Goal: Task Accomplishment & Management: Manage account settings

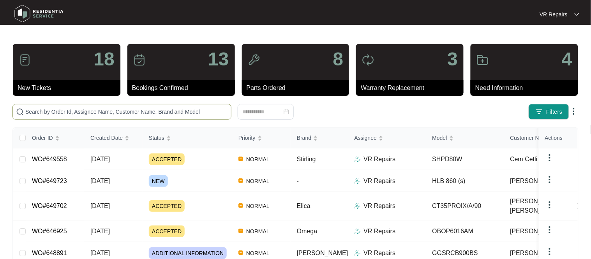
click at [73, 112] on input "text" at bounding box center [126, 112] width 203 height 9
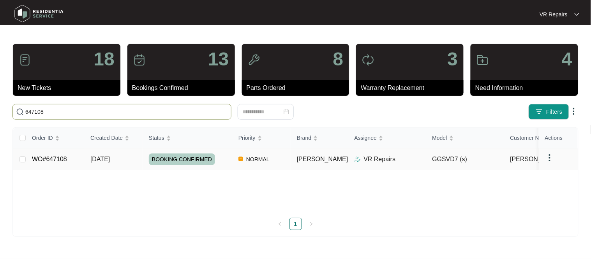
type input "647108"
click at [49, 160] on link "WO#647108" at bounding box center [49, 159] width 35 height 7
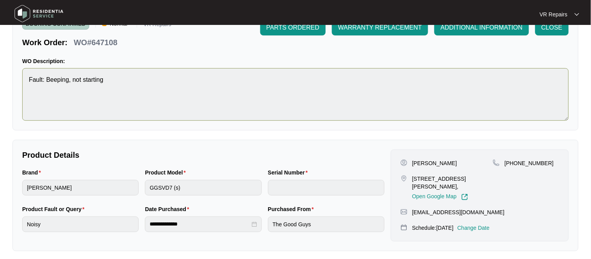
scroll to position [57, 0]
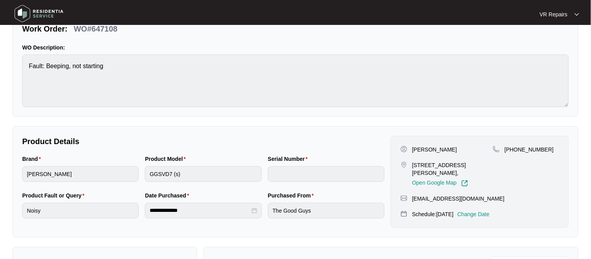
drag, startPoint x: 414, startPoint y: 147, endPoint x: 551, endPoint y: 152, distance: 137.0
click at [551, 152] on div "[PERSON_NAME] [STREET_ADDRESS][PERSON_NAME], Open Google Map [PHONE_NUMBER]" at bounding box center [480, 166] width 159 height 41
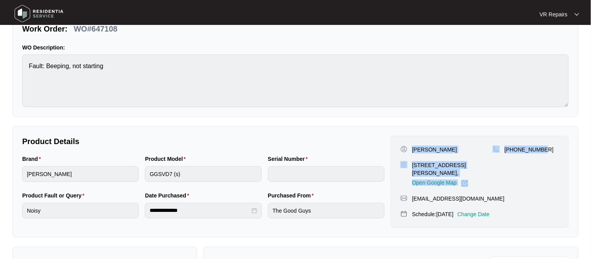
drag, startPoint x: 413, startPoint y: 149, endPoint x: 553, endPoint y: 151, distance: 140.4
click at [553, 151] on div "[PERSON_NAME] [STREET_ADDRESS][PERSON_NAME], Open Google Map [PHONE_NUMBER]" at bounding box center [480, 166] width 159 height 41
copy div "[PERSON_NAME] [STREET_ADDRESS][PERSON_NAME], Open Google Map [PHONE_NUMBER]"
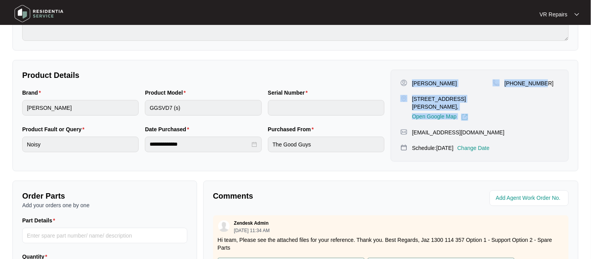
scroll to position [239, 0]
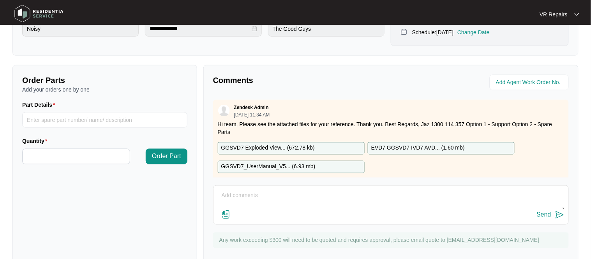
click at [237, 193] on textarea at bounding box center [391, 200] width 347 height 20
paste textarea "Investigated the dryer and found the plug to the door latch had dislodged, so t…"
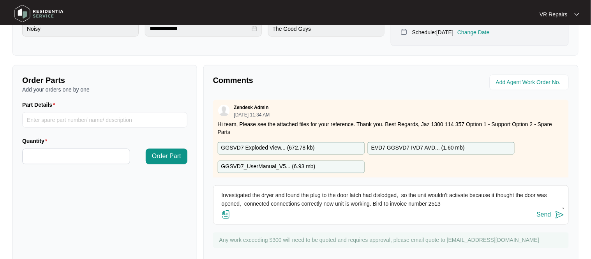
click at [390, 204] on textarea "Investigated the dryer and found the plug to the door latch had dislodged, so t…" at bounding box center [391, 200] width 347 height 20
type textarea "Investigated the dryer and found the plug to the door latch had dislodged, so t…"
click at [550, 213] on div "Send" at bounding box center [544, 215] width 14 height 7
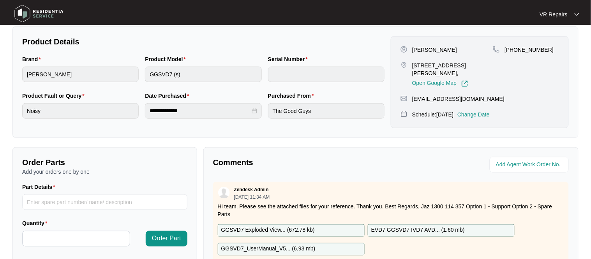
scroll to position [0, 0]
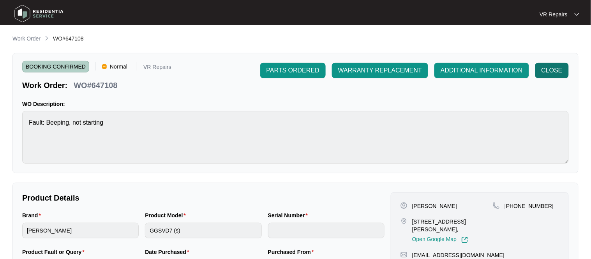
click at [548, 74] on span "CLOSE" at bounding box center [552, 70] width 21 height 9
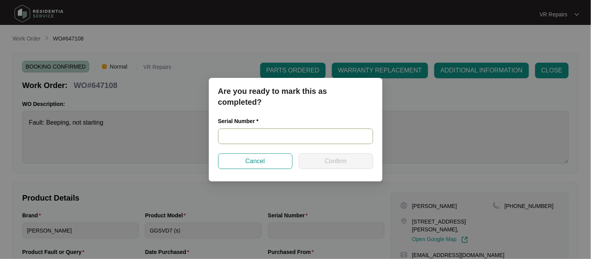
click at [260, 137] on input "text" at bounding box center [295, 137] width 155 height 16
paste input "541V0377101A4035L00064"
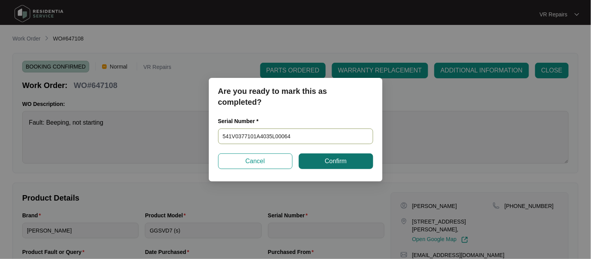
type input "541V0377101A4035L00064"
click at [330, 162] on span "Confirm" at bounding box center [336, 161] width 22 height 9
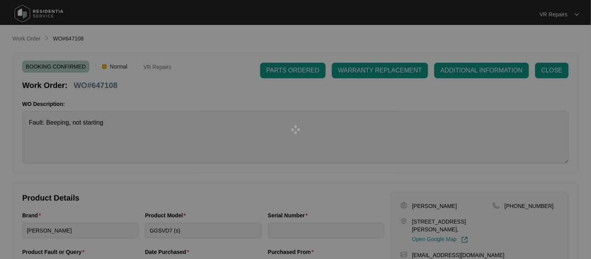
type input "541V0377101A4035L00064"
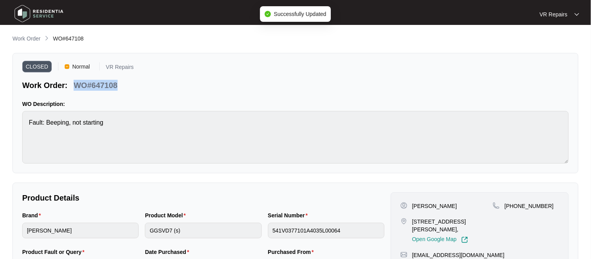
drag, startPoint x: 119, startPoint y: 86, endPoint x: 77, endPoint y: 86, distance: 41.7
click at [77, 86] on div "WO#647108" at bounding box center [96, 84] width 50 height 14
copy p "WO#647108"
click at [31, 37] on p "Work Order" at bounding box center [26, 39] width 28 height 8
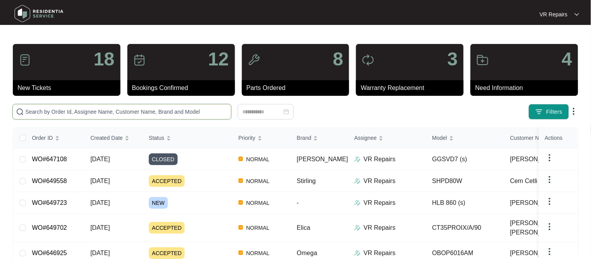
click at [69, 109] on input "text" at bounding box center [126, 112] width 203 height 9
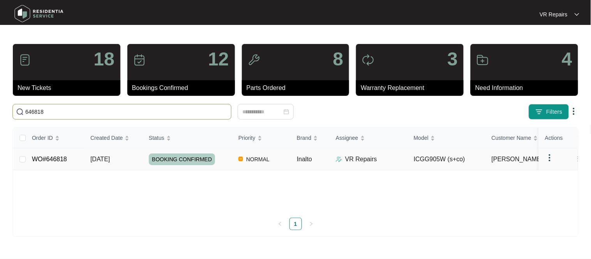
type input "646818"
click at [51, 158] on link "WO#646818" at bounding box center [49, 159] width 35 height 7
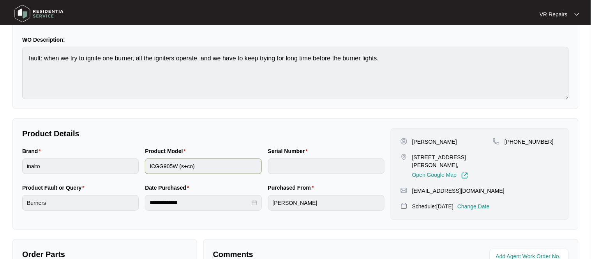
scroll to position [73, 0]
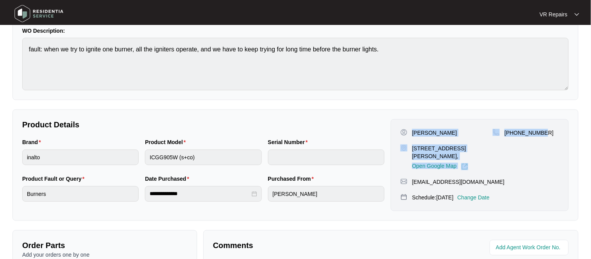
drag, startPoint x: 414, startPoint y: 132, endPoint x: 548, endPoint y: 131, distance: 133.7
click at [548, 131] on div "[PERSON_NAME] [STREET_ADDRESS][PERSON_NAME], Open Google Map [PHONE_NUMBER]" at bounding box center [480, 149] width 159 height 41
copy div "[PERSON_NAME] [STREET_ADDRESS][PERSON_NAME], Open Google Map [PHONE_NUMBER]"
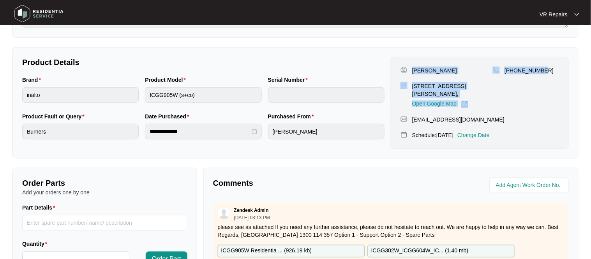
scroll to position [258, 0]
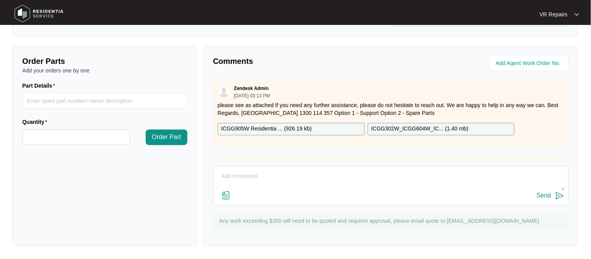
click at [250, 177] on textarea at bounding box center [391, 181] width 347 height 20
paste textarea "Investigated gas cooktop, and amended knobs so that they can be pushed down eas…"
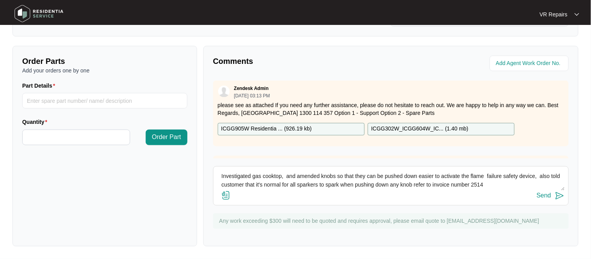
type textarea "Investigated gas cooktop, and amended knobs so that they can be pushed down eas…"
click at [542, 196] on div "Send" at bounding box center [544, 196] width 14 height 7
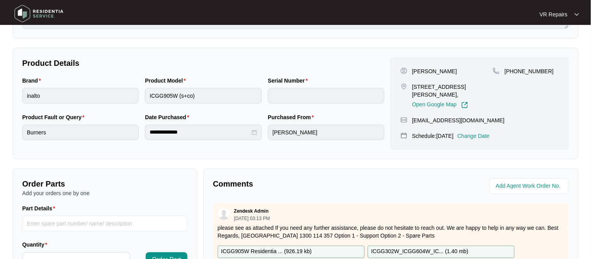
scroll to position [0, 0]
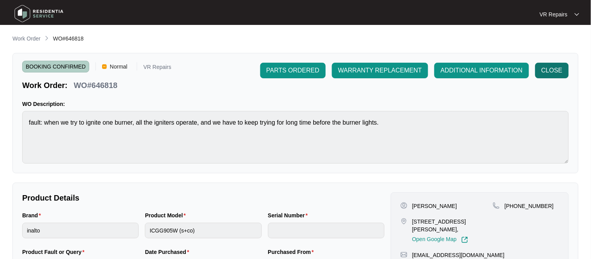
click at [551, 68] on span "CLOSE" at bounding box center [552, 70] width 21 height 9
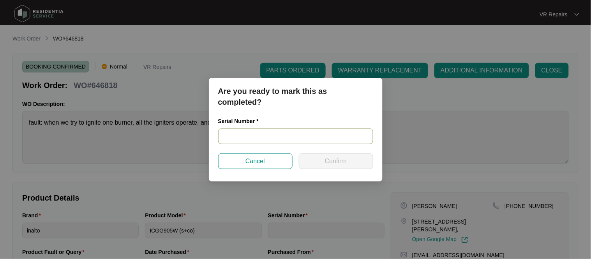
click at [262, 132] on input "text" at bounding box center [295, 137] width 155 height 16
paste input "2023120183"
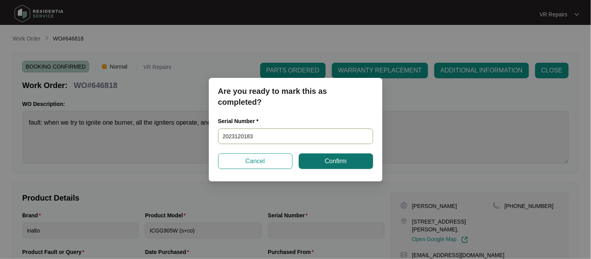
type input "2023120183"
click at [328, 164] on span "Confirm" at bounding box center [336, 161] width 22 height 9
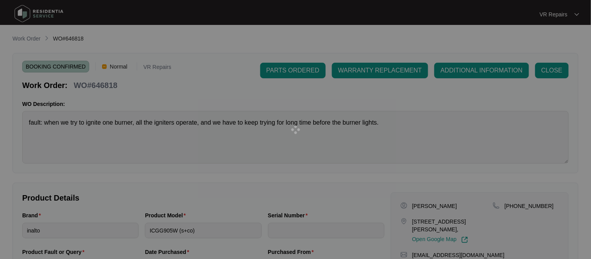
type input "2023120183"
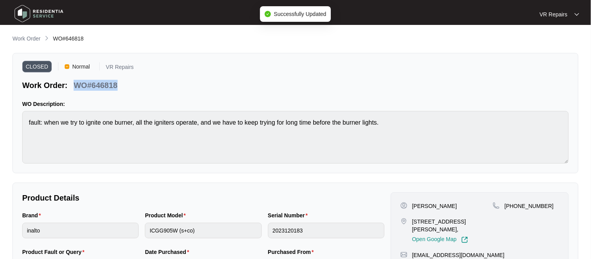
drag, startPoint x: 118, startPoint y: 86, endPoint x: 74, endPoint y: 78, distance: 44.4
click at [74, 78] on div "WO#646818" at bounding box center [96, 84] width 50 height 14
copy p "WO#646818"
click at [35, 37] on p "Work Order" at bounding box center [26, 39] width 28 height 8
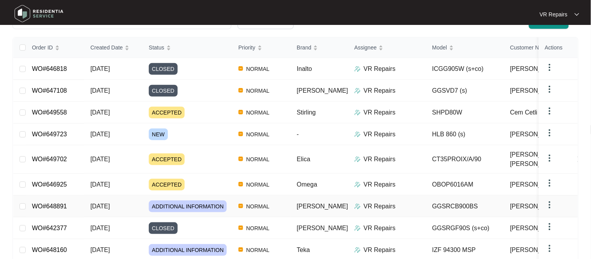
scroll to position [96, 0]
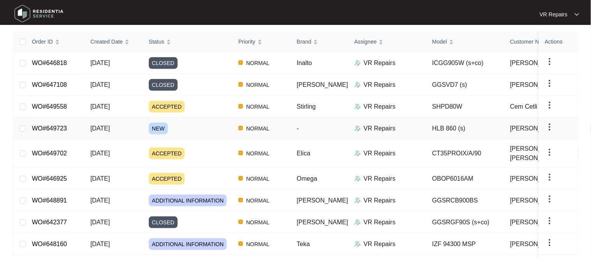
click at [56, 129] on link "WO#649723" at bounding box center [49, 128] width 35 height 7
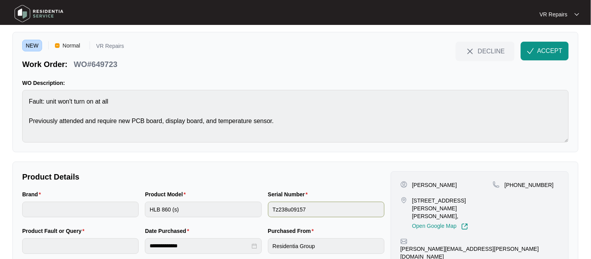
scroll to position [21, 0]
drag, startPoint x: 445, startPoint y: 185, endPoint x: 413, endPoint y: 187, distance: 32.8
click at [413, 187] on div "[PERSON_NAME]" at bounding box center [447, 186] width 92 height 8
copy p "[PERSON_NAME]"
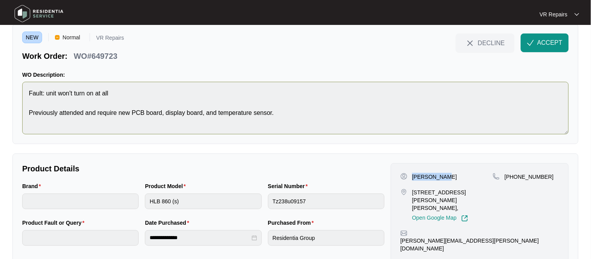
scroll to position [0, 0]
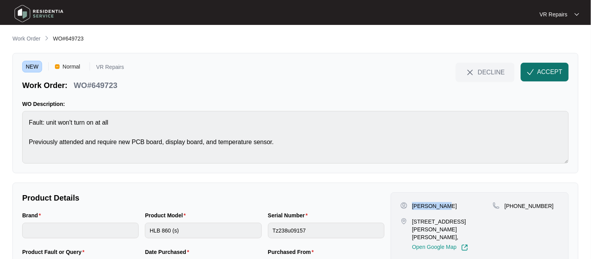
click at [549, 71] on span "ACCEPT" at bounding box center [550, 71] width 25 height 9
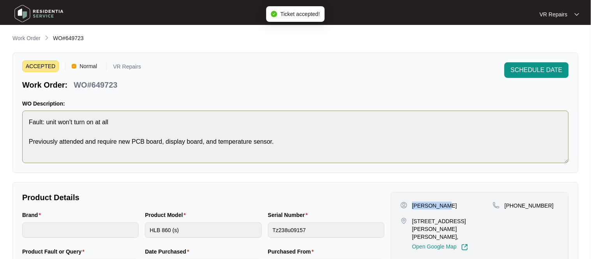
scroll to position [258, 0]
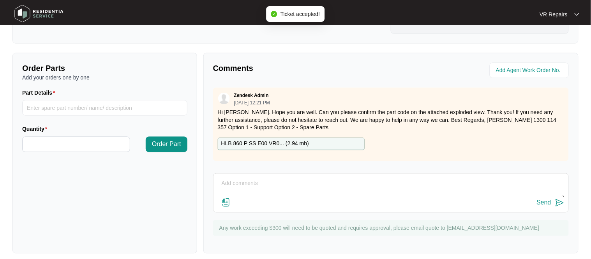
click at [279, 140] on p "HLB 860 P SS E00 VR0... ( 2.94 mb )" at bounding box center [265, 144] width 88 height 9
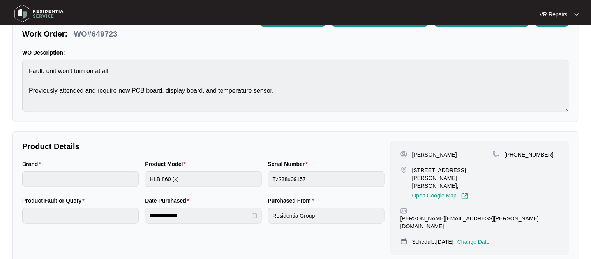
scroll to position [0, 0]
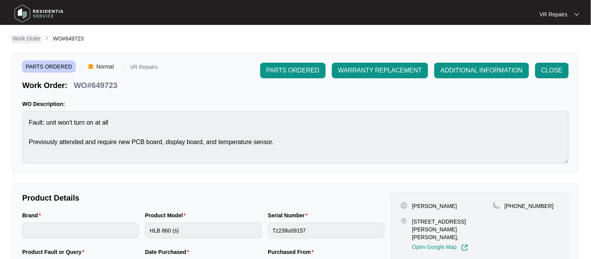
click at [27, 37] on p "Work Order" at bounding box center [26, 39] width 28 height 8
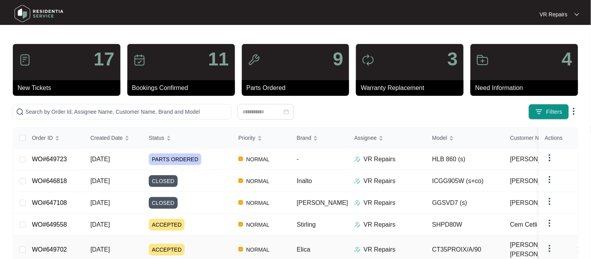
click at [50, 247] on link "WO#649702" at bounding box center [49, 249] width 35 height 7
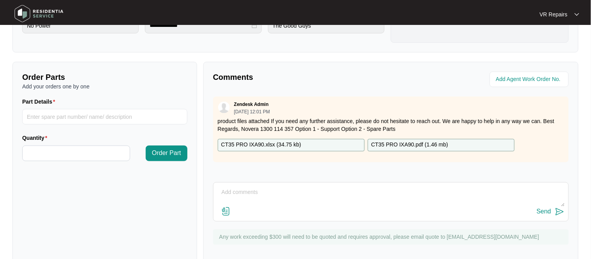
scroll to position [258, 0]
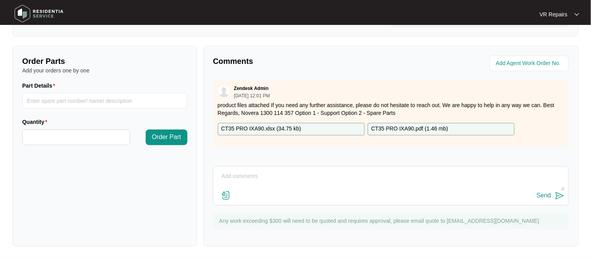
click at [276, 131] on p "CT35 PRO IXA90.xlsx ( 34.75 kb )" at bounding box center [261, 129] width 80 height 9
click at [415, 128] on p "CT35 PRO IXA90.pdf ( 1.46 mb )" at bounding box center [410, 129] width 77 height 9
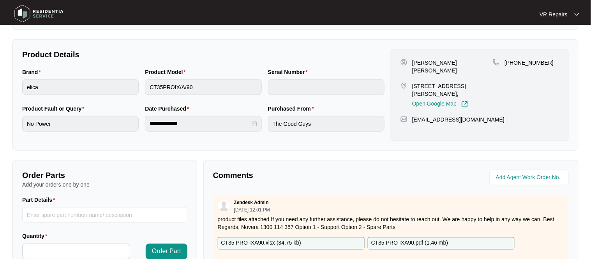
scroll to position [161, 0]
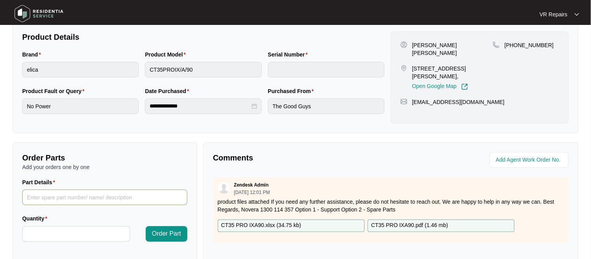
click at [35, 197] on input "Part Details" at bounding box center [104, 198] width 165 height 16
type input "pcb, ECB0177566"
click at [51, 236] on input "Quantity" at bounding box center [76, 234] width 107 height 15
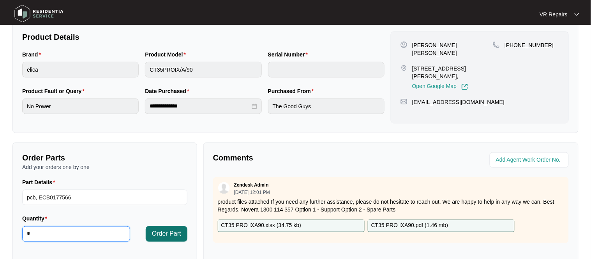
type input "*"
click at [159, 233] on span "Order Part" at bounding box center [166, 234] width 29 height 9
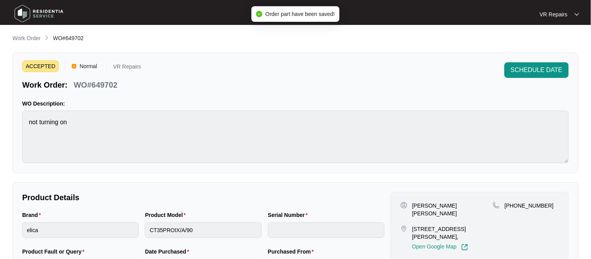
scroll to position [0, 0]
click at [530, 69] on span "SCHEDULE DATE" at bounding box center [537, 70] width 52 height 9
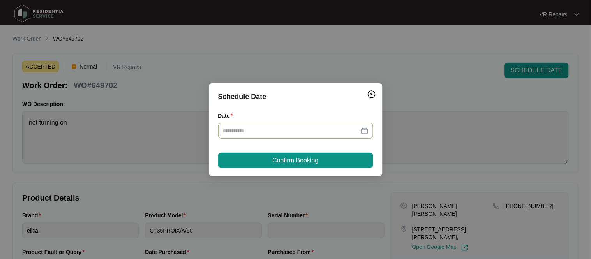
click at [367, 131] on div at bounding box center [296, 131] width 146 height 9
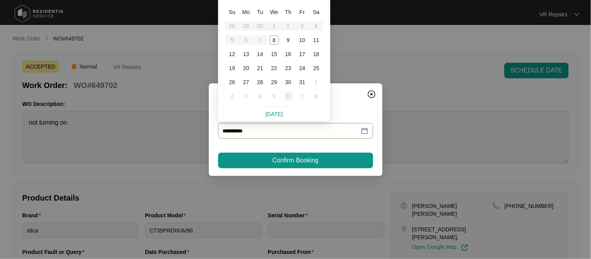
type input "**********"
click at [273, 43] on div "8" at bounding box center [274, 39] width 9 height 9
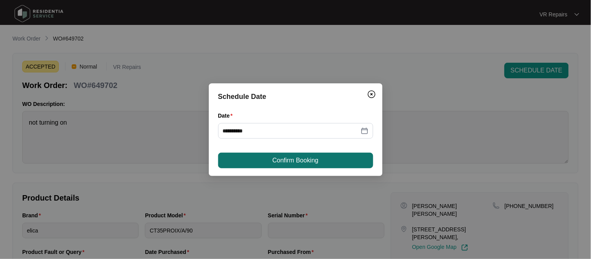
click at [290, 160] on span "Confirm Booking" at bounding box center [296, 160] width 46 height 9
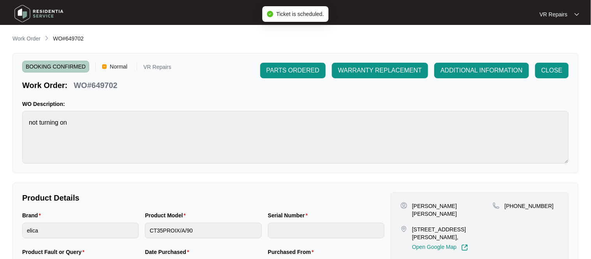
click at [303, 62] on div "BOOKING CONFIRMED Normal VR Repairs Work Order: WO#649702 PARTS ORDERED WARRANT…" at bounding box center [295, 113] width 567 height 120
click at [302, 68] on span "PARTS ORDERED" at bounding box center [293, 70] width 53 height 9
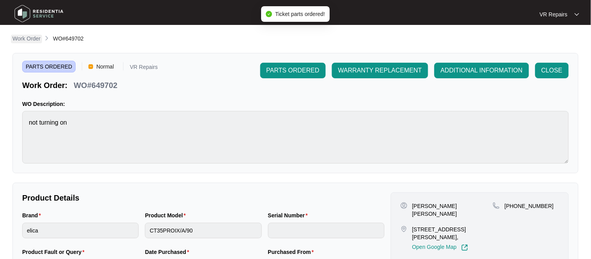
click at [25, 36] on p "Work Order" at bounding box center [26, 39] width 28 height 8
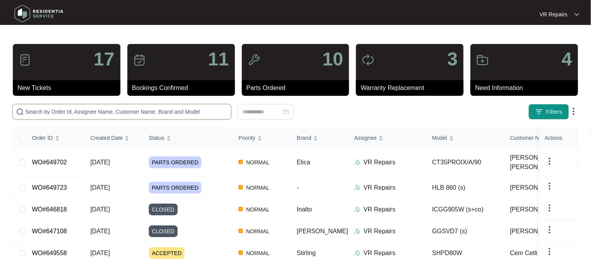
click at [103, 111] on input "text" at bounding box center [126, 112] width 203 height 9
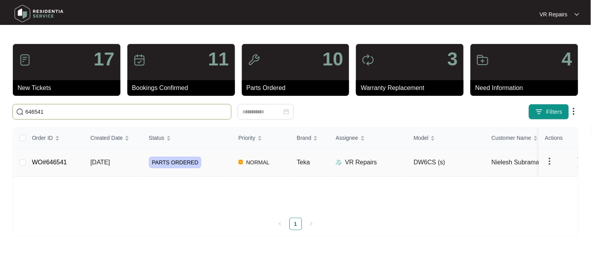
type input "646541"
click at [65, 159] on link "WO#646541" at bounding box center [49, 162] width 35 height 7
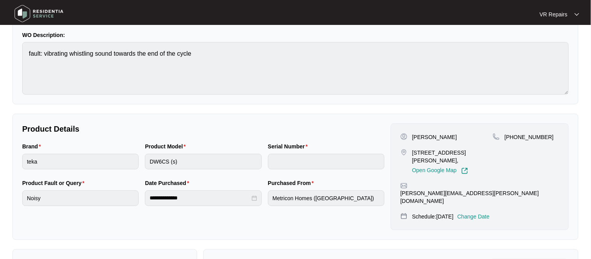
scroll to position [39, 0]
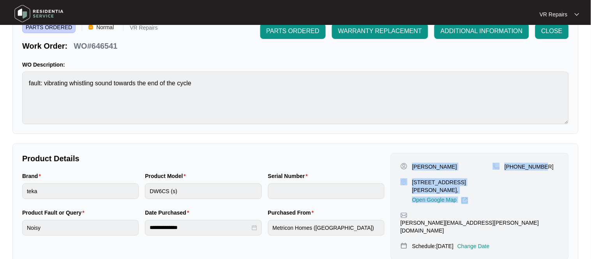
drag, startPoint x: 413, startPoint y: 167, endPoint x: 550, endPoint y: 170, distance: 137.7
click at [550, 170] on div "[PERSON_NAME] [STREET_ADDRESS][PERSON_NAME], Open Google Map [PHONE_NUMBER]" at bounding box center [480, 183] width 159 height 41
copy div "[PERSON_NAME] [STREET_ADDRESS][PERSON_NAME], Open Google Map [PHONE_NUMBER]"
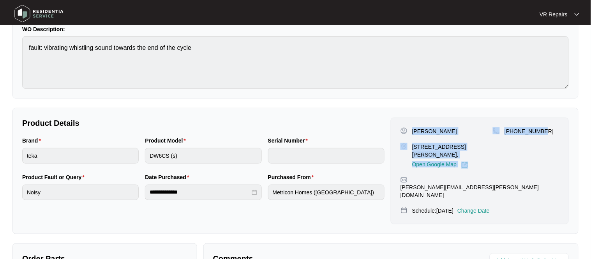
scroll to position [260, 0]
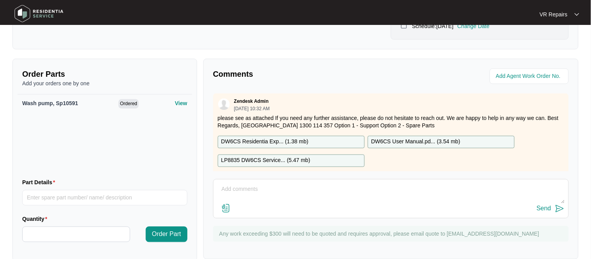
click at [246, 184] on textarea at bounding box center [391, 194] width 347 height 20
type textarea "Replaced faulty wash pump, refer to invoice number 2515"
click at [542, 205] on div "Send" at bounding box center [544, 208] width 14 height 7
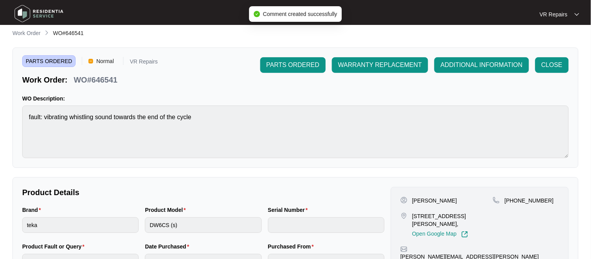
scroll to position [0, 0]
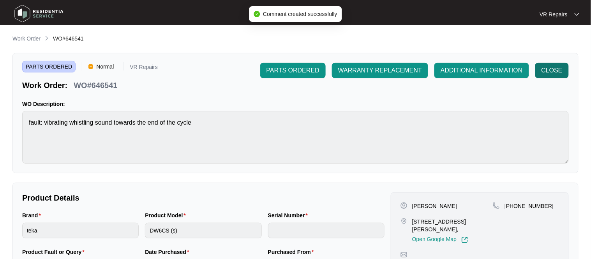
click at [554, 72] on span "CLOSE" at bounding box center [552, 70] width 21 height 9
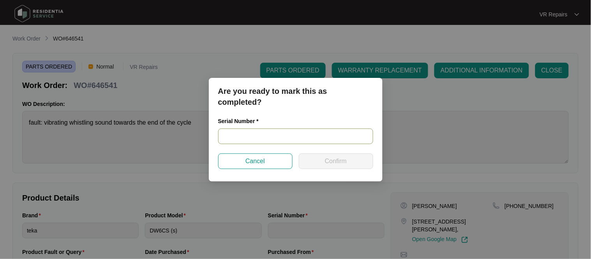
click at [271, 137] on input "text" at bounding box center [295, 137] width 155 height 16
paste input "20129209020100085"
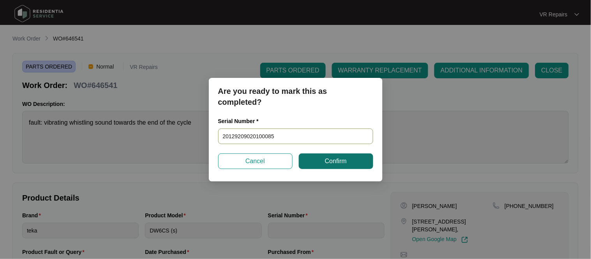
type input "20129209020100085"
click at [315, 163] on button "Confirm" at bounding box center [336, 162] width 74 height 16
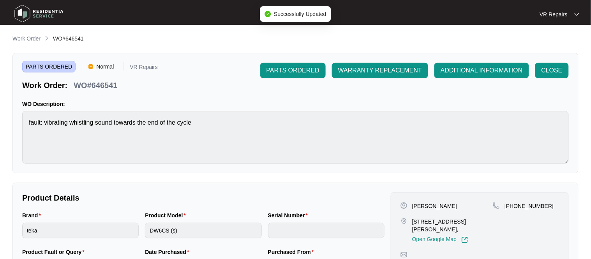
type input "20129209020100085"
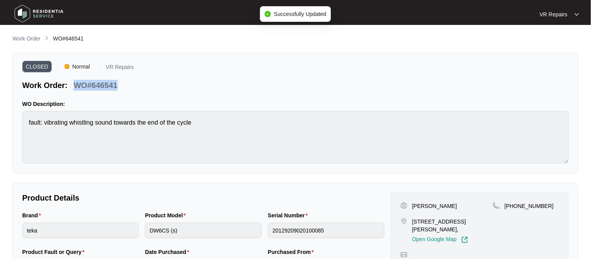
drag, startPoint x: 118, startPoint y: 85, endPoint x: 78, endPoint y: 85, distance: 40.6
click at [78, 85] on div "WO#646541" at bounding box center [96, 84] width 50 height 14
copy p "WO#646541"
